Goal: Check status: Check status

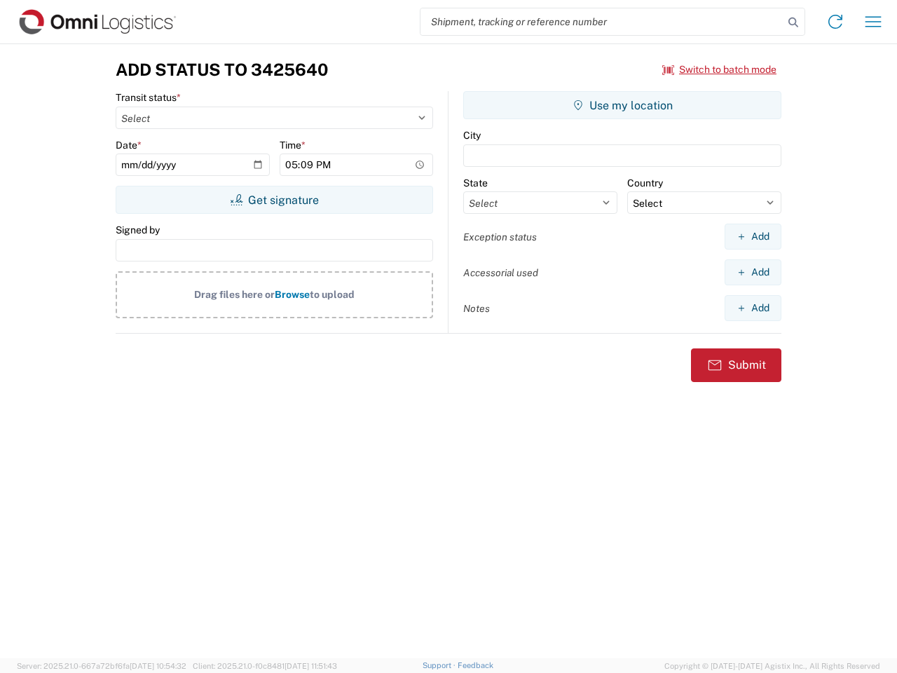
click at [602, 22] on input "search" at bounding box center [601, 21] width 363 height 27
click at [793, 22] on icon at bounding box center [794, 23] width 20 height 20
click at [835, 22] on icon at bounding box center [835, 22] width 22 height 22
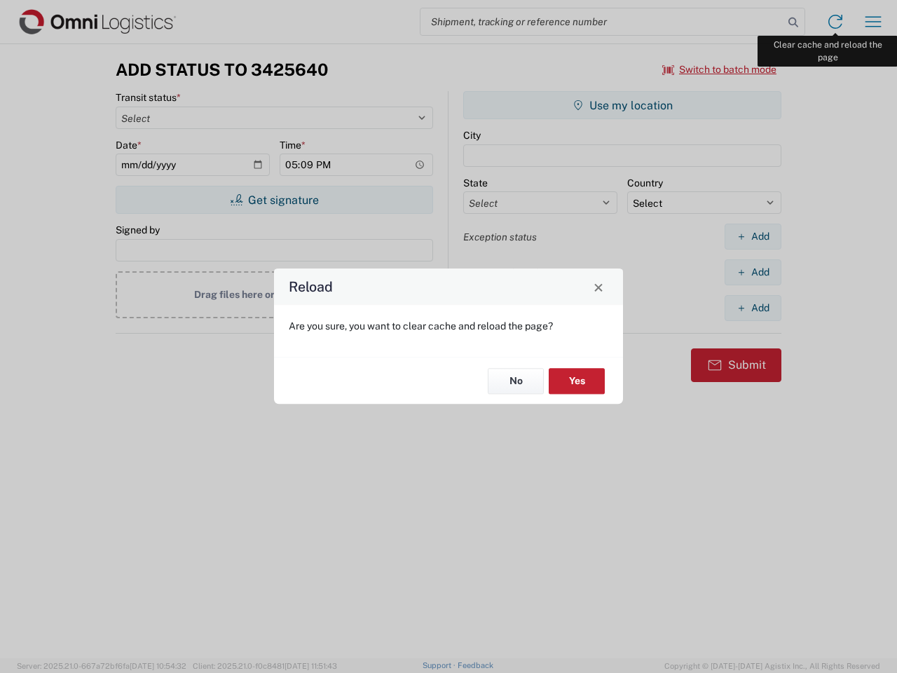
click at [873, 22] on div "Reload Are you sure, you want to clear cache and reload the page? No Yes" at bounding box center [448, 336] width 897 height 673
click at [720, 69] on div "Reload Are you sure, you want to clear cache and reload the page? No Yes" at bounding box center [448, 336] width 897 height 673
click at [274, 200] on div "Reload Are you sure, you want to clear cache and reload the page? No Yes" at bounding box center [448, 336] width 897 height 673
click at [622, 105] on div "Reload Are you sure, you want to clear cache and reload the page? No Yes" at bounding box center [448, 336] width 897 height 673
click at [753, 236] on div "Reload Are you sure, you want to clear cache and reload the page? No Yes" at bounding box center [448, 336] width 897 height 673
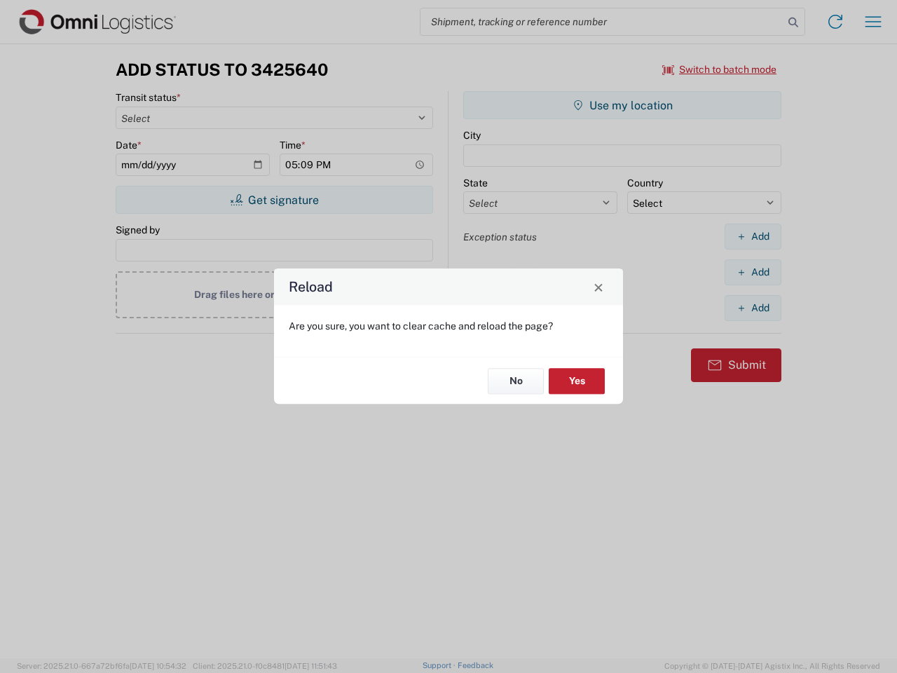
click at [753, 272] on div "Reload Are you sure, you want to clear cache and reload the page? No Yes" at bounding box center [448, 336] width 897 height 673
click at [753, 308] on div "Reload Are you sure, you want to clear cache and reload the page? No Yes" at bounding box center [448, 336] width 897 height 673
